Goal: Information Seeking & Learning: Check status

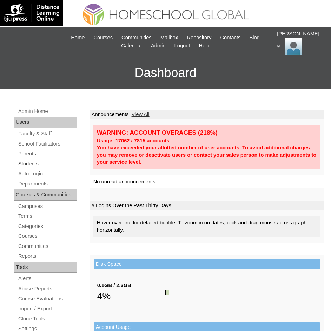
click at [21, 165] on link "Students" at bounding box center [48, 164] width 60 height 9
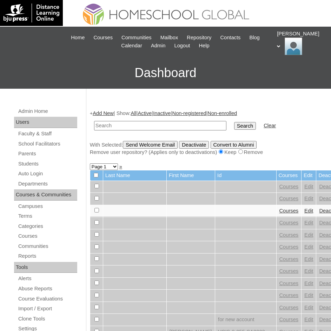
click at [128, 128] on input "text" at bounding box center [160, 125] width 132 height 9
type input "Cyrin Janna Concordia"
click at [234, 126] on input "Search" at bounding box center [245, 126] width 22 height 8
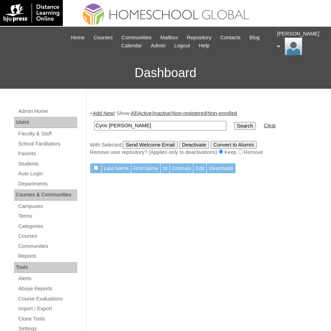
click at [163, 126] on input "Cyrin Janna Concordia" at bounding box center [160, 125] width 132 height 9
type input "Cyrin Janna"
click at [234, 122] on input "Search" at bounding box center [245, 126] width 22 height 8
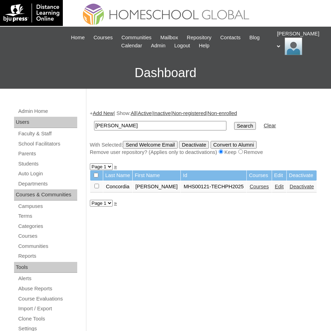
click at [249, 187] on link "Courses" at bounding box center [258, 187] width 19 height 6
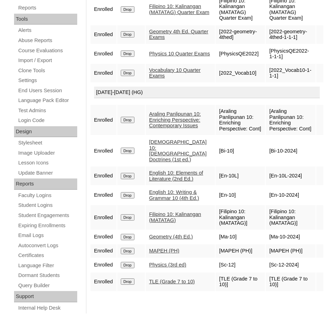
scroll to position [249, 0]
click at [175, 239] on link "Geometry (4th Ed.)" at bounding box center [171, 236] width 44 height 6
